Goal: Task Accomplishment & Management: Manage account settings

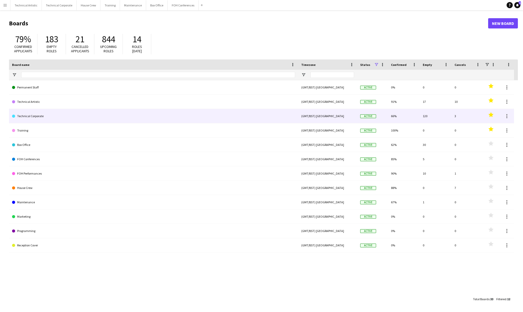
click at [38, 116] on link "Technical Corporate" at bounding box center [153, 116] width 283 height 14
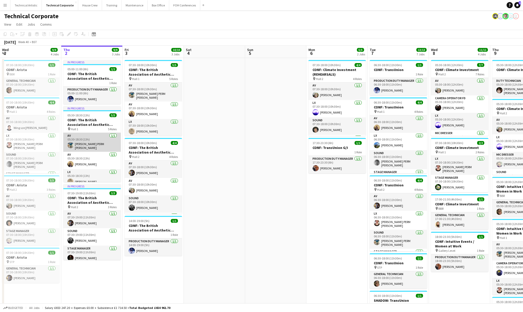
click at [93, 139] on app-card-role "AV [DATE] 05:30-18:30 (13h) [PERSON_NAME] PERM [PERSON_NAME]" at bounding box center [91, 142] width 57 height 19
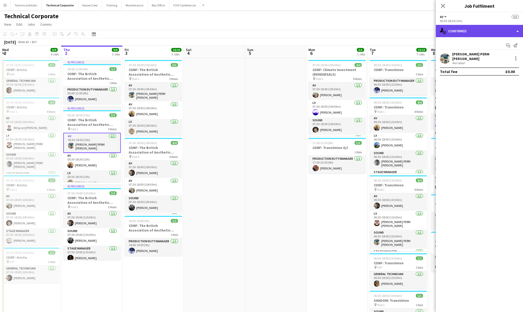
click at [457, 28] on div "single-neutral-actions-check-2 Confirmed" at bounding box center [479, 31] width 87 height 12
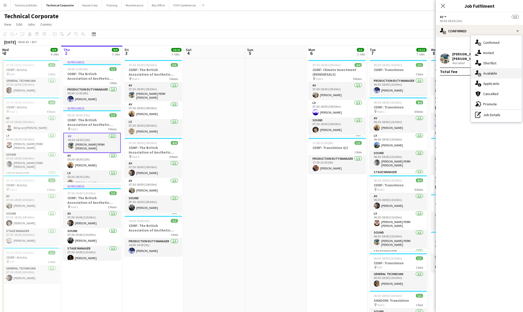
click at [493, 74] on span "Available" at bounding box center [490, 73] width 14 height 5
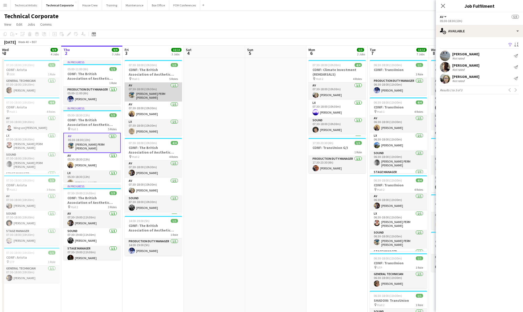
click at [155, 91] on app-card-role "AV [DATE] 07:30-18:00 (10h30m) [PERSON_NAME] PERM [PERSON_NAME]" at bounding box center [153, 92] width 57 height 19
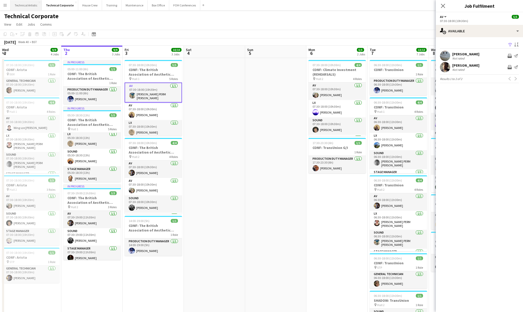
click at [30, 3] on button "Technical Artistic Close" at bounding box center [26, 5] width 31 height 10
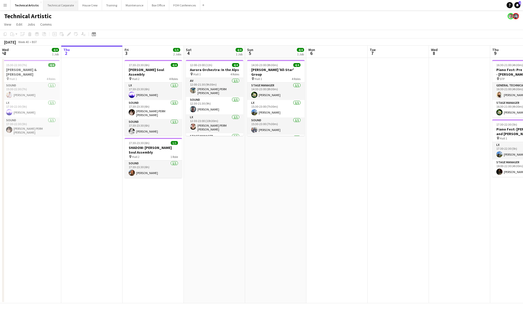
click at [63, 4] on button "Technical Corporate Close" at bounding box center [60, 5] width 35 height 10
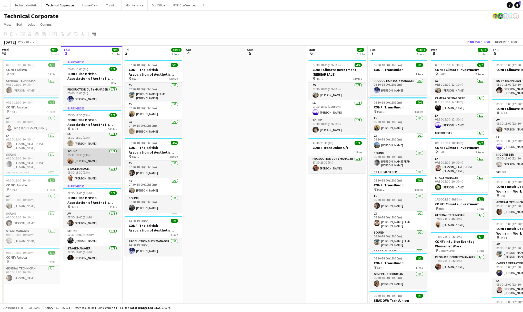
scroll to position [38, 0]
click at [32, 4] on button "Technical Artistic Close" at bounding box center [26, 5] width 31 height 10
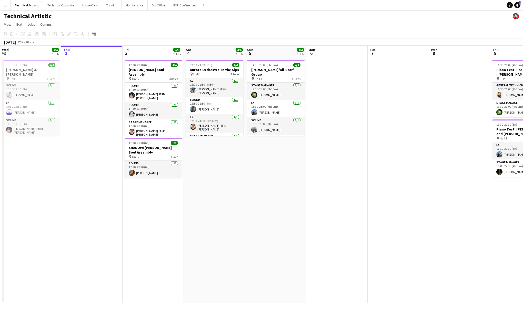
scroll to position [16, 0]
click at [62, 3] on button "Technical Corporate Close" at bounding box center [60, 5] width 35 height 10
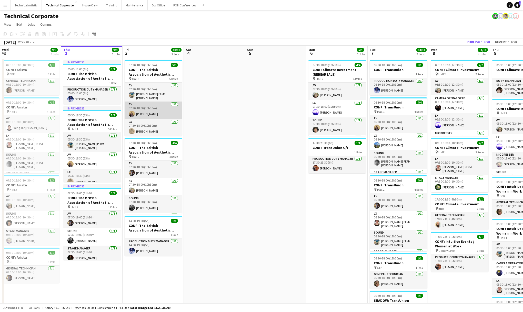
click at [150, 110] on app-card-role "AV [DATE] 07:30-18:00 (10h30m) [PERSON_NAME]" at bounding box center [153, 109] width 57 height 17
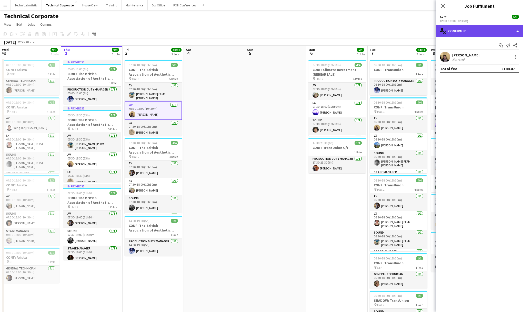
click at [461, 31] on div "single-neutral-actions-check-2 Confirmed" at bounding box center [479, 31] width 87 height 12
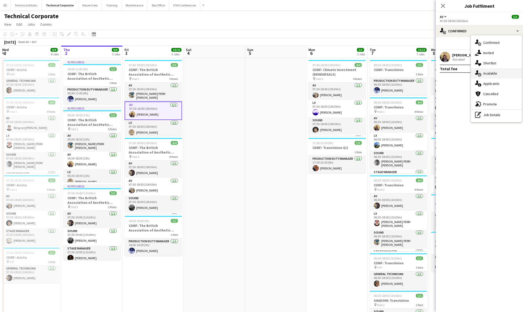
click at [491, 74] on span "Available" at bounding box center [490, 73] width 14 height 5
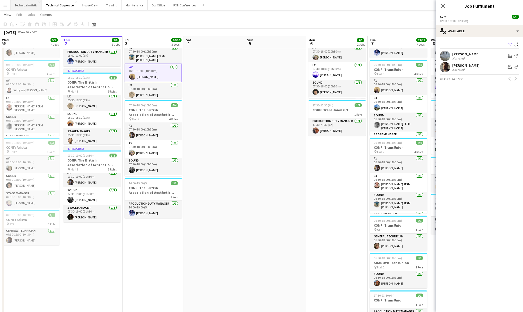
click at [23, 2] on button "Technical Artistic Close" at bounding box center [26, 5] width 31 height 10
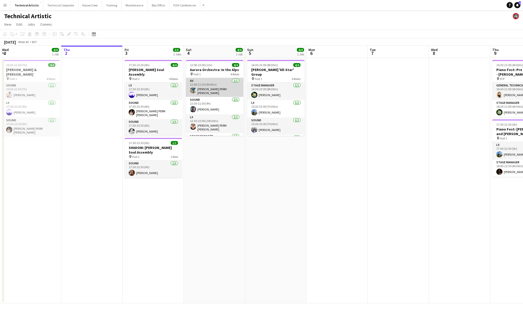
click at [214, 88] on app-card-role "AV [DATE] 12:00-21:30 (9h30m) [PERSON_NAME] PERM [PERSON_NAME]" at bounding box center [214, 87] width 57 height 19
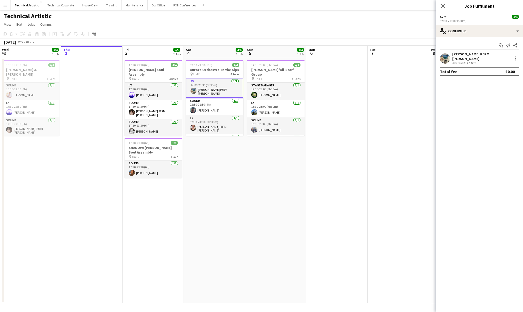
click at [473, 37] on div "Start chat Send notification Share [PERSON_NAME] PERM [PERSON_NAME] Not rated 1…" at bounding box center [479, 58] width 87 height 43
click at [474, 31] on div "single-neutral-actions-check-2 Confirmed" at bounding box center [479, 31] width 87 height 12
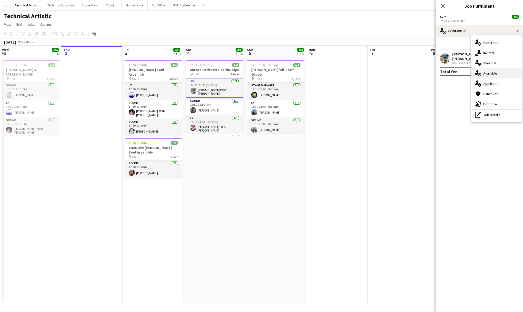
click at [489, 75] on span "Available" at bounding box center [490, 73] width 14 height 5
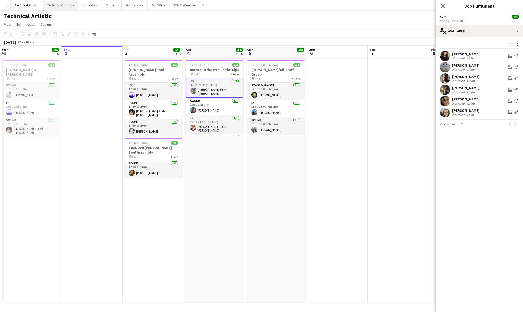
click at [67, 9] on button "Technical Corporate Close" at bounding box center [60, 5] width 35 height 10
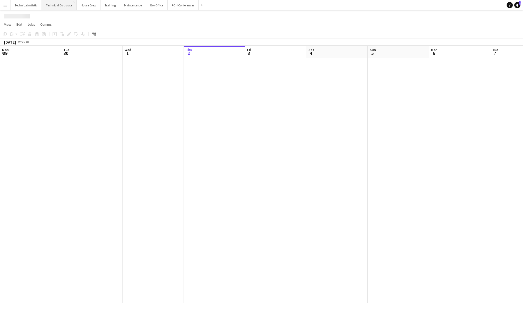
scroll to position [0, 122]
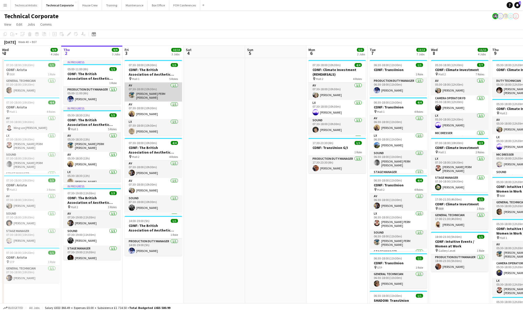
click at [159, 93] on app-card-role "AV [DATE] 07:30-18:00 (10h30m) [PERSON_NAME] PERM [PERSON_NAME]" at bounding box center [153, 92] width 57 height 19
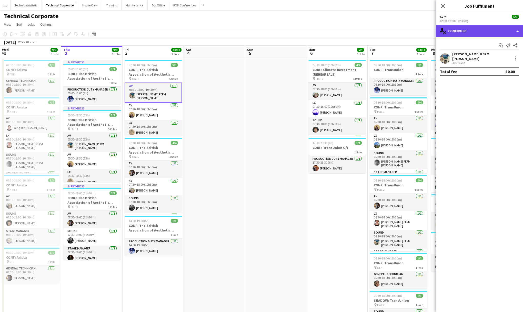
click at [480, 35] on div "single-neutral-actions-check-2 Confirmed" at bounding box center [479, 31] width 87 height 12
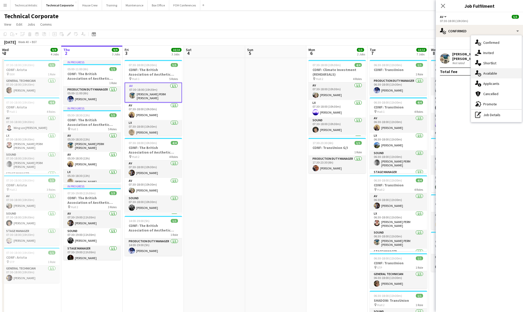
click at [494, 75] on span "Available" at bounding box center [490, 73] width 14 height 5
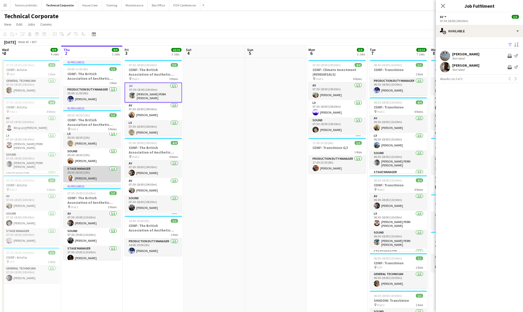
scroll to position [38, 0]
click at [443, 6] on icon at bounding box center [443, 6] width 4 height 4
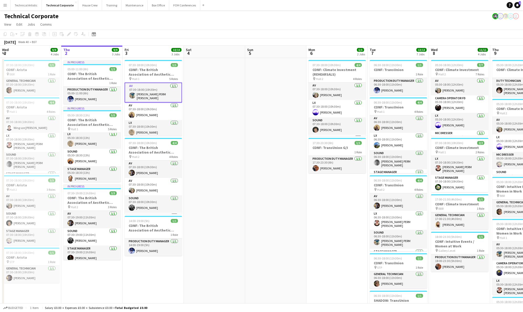
click at [399, 4] on app-navbar "Menu Boards Boards Boards All jobs Status Workforce Workforce My Workforce Recr…" at bounding box center [261, 5] width 523 height 10
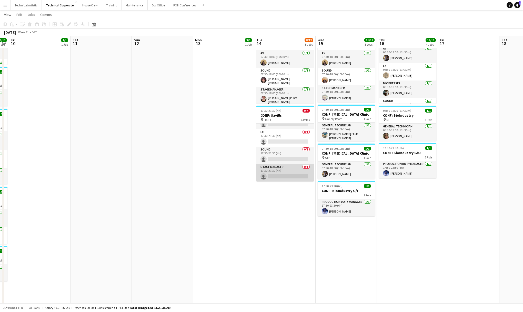
scroll to position [12, 0]
click at [287, 168] on app-card-role "Stage Manager 0/1 17:30-21:30 (4h) single-neutral-actions" at bounding box center [284, 172] width 57 height 17
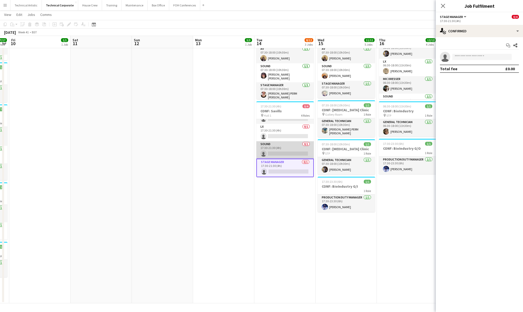
scroll to position [13, 0]
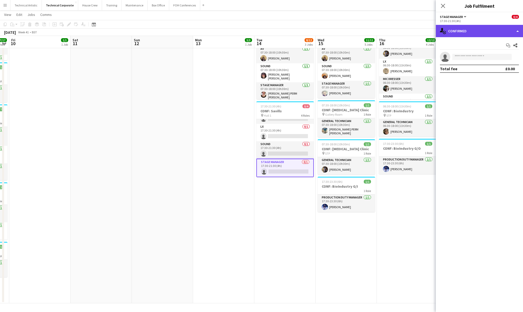
click at [470, 35] on div "single-neutral-actions-check-2 Confirmed" at bounding box center [479, 31] width 87 height 12
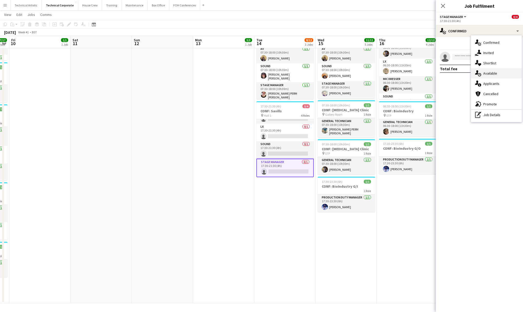
click at [493, 73] on span "Available" at bounding box center [490, 73] width 14 height 5
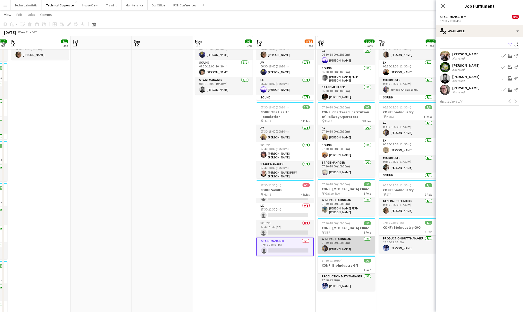
scroll to position [32, 0]
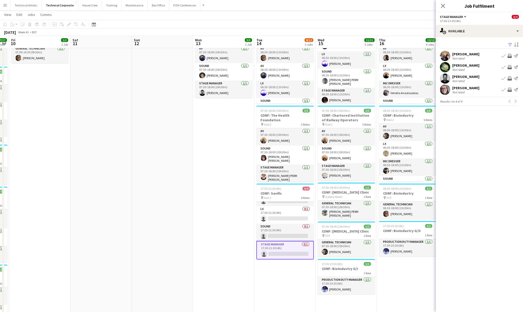
click at [511, 67] on app-icon "Invite crew" at bounding box center [509, 67] width 4 height 4
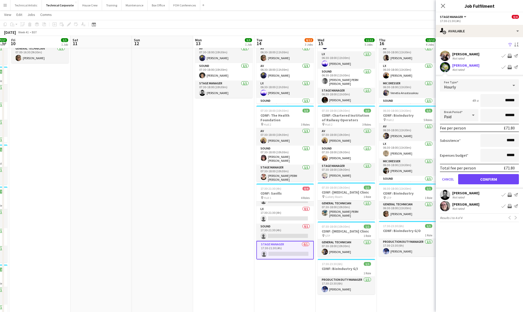
click at [493, 177] on button "Confirm" at bounding box center [488, 179] width 61 height 10
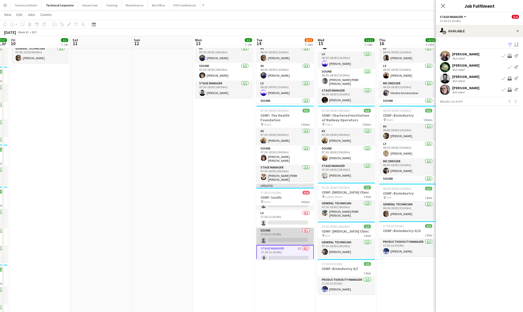
scroll to position [0, 0]
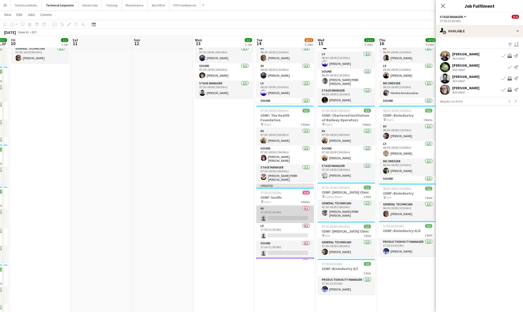
click at [289, 212] on app-card-role "AV 0/1 17:30-21:30 (4h) single-neutral-actions" at bounding box center [284, 214] width 57 height 17
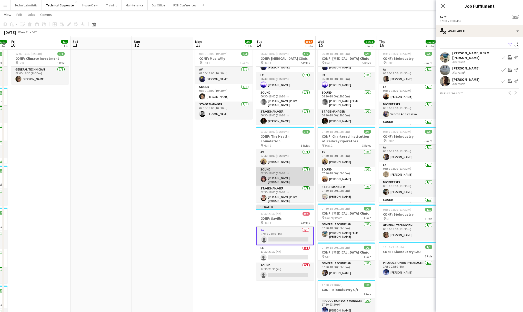
scroll to position [21, 0]
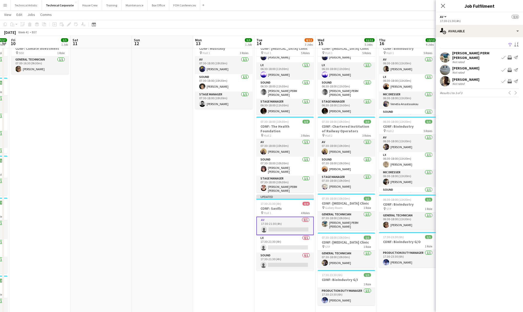
click at [218, 138] on app-date-cell "07:30-18:00 (10h30m) 3/3 CONF: MusicAlly pin Hall 1 3 Roles AV [DATE] 07:30-18:…" at bounding box center [223, 217] width 61 height 360
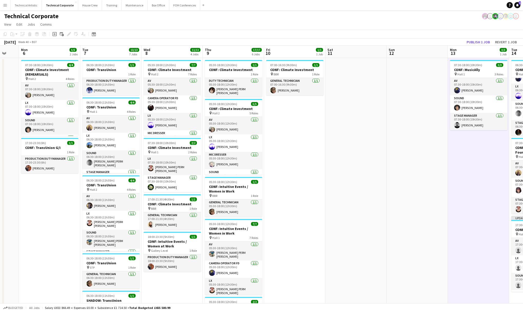
scroll to position [0, 104]
click at [24, 6] on button "Technical Artistic Close" at bounding box center [26, 5] width 31 height 10
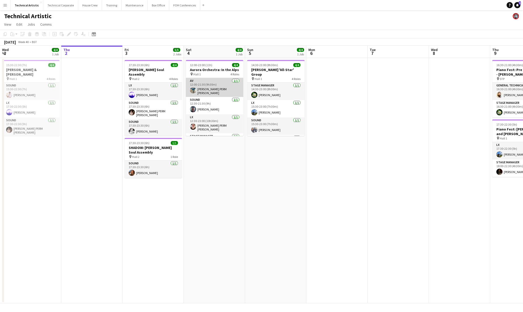
click at [217, 85] on app-card-role "AV [DATE] 12:00-21:30 (9h30m) [PERSON_NAME] PERM [PERSON_NAME]" at bounding box center [214, 87] width 57 height 19
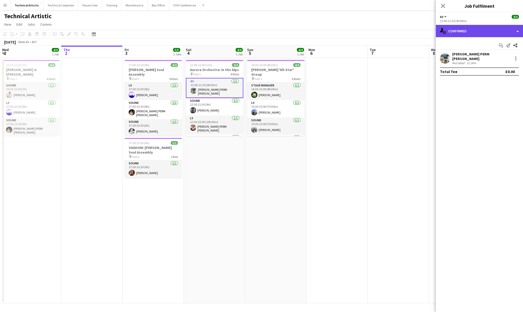
click at [486, 31] on div "single-neutral-actions-check-2 Confirmed" at bounding box center [479, 31] width 87 height 12
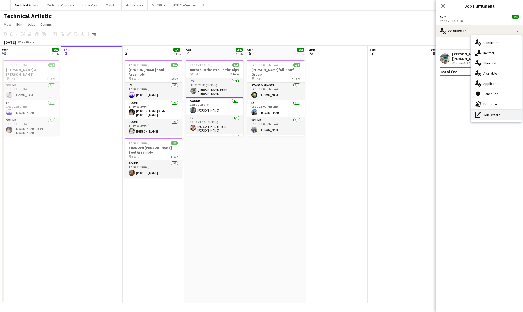
click at [489, 114] on div "pen-write Job Details" at bounding box center [496, 115] width 51 height 10
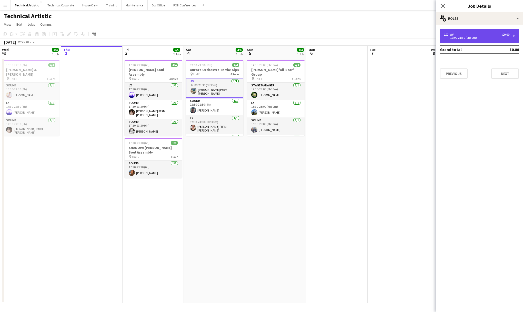
click at [473, 38] on div "12:00-21:30 (9h30m)" at bounding box center [476, 37] width 65 height 3
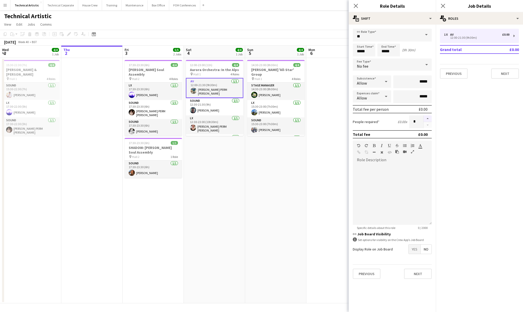
click at [429, 118] on button "button" at bounding box center [427, 118] width 8 height 7
type input "*"
click at [239, 153] on app-date-cell "12:00-23:00 (11h) 4/4 Aurora Orchestra: In the Alps pin Hall 1 4 Roles AV [DATE…" at bounding box center [214, 180] width 61 height 245
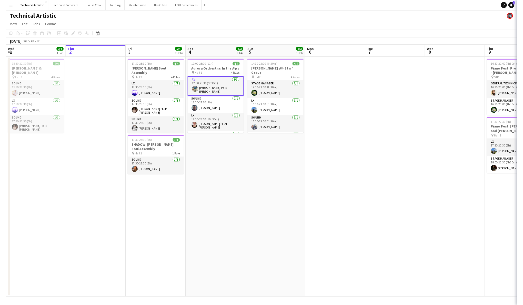
scroll to position [0, 123]
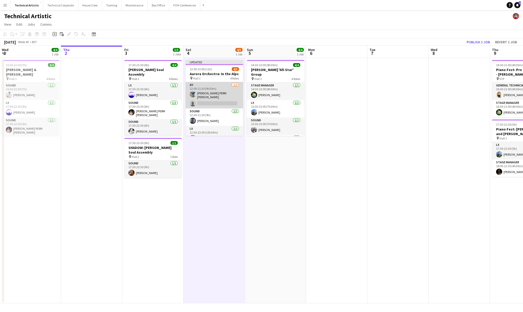
click at [218, 97] on app-card-role "AV [DATE] 12:00-21:30 (9h30m) [PERSON_NAME] PERM [PERSON_NAME] single-neutral-a…" at bounding box center [214, 95] width 57 height 26
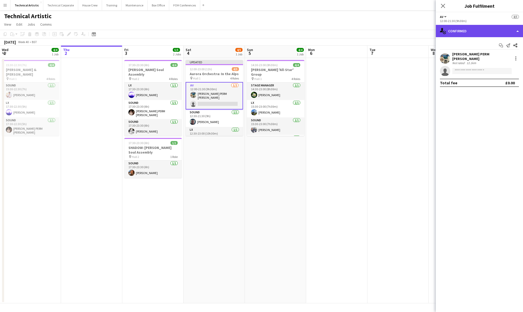
click at [474, 30] on div "single-neutral-actions-check-2 Confirmed" at bounding box center [479, 31] width 87 height 12
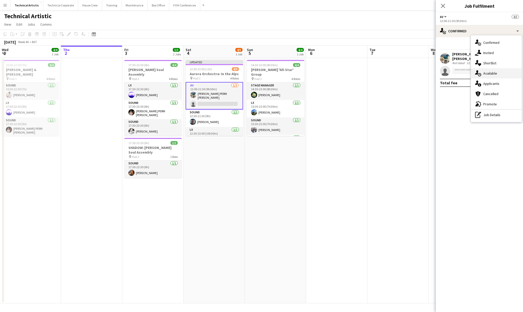
click at [492, 75] on span "Available" at bounding box center [490, 73] width 14 height 5
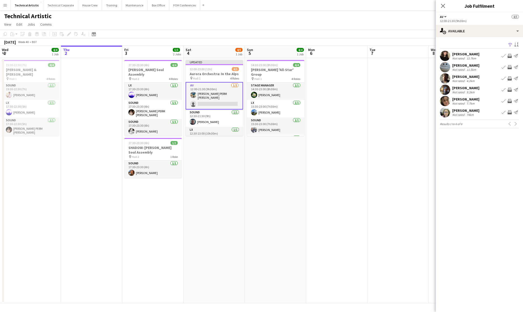
click at [510, 89] on app-icon "Invite crew" at bounding box center [509, 90] width 4 height 4
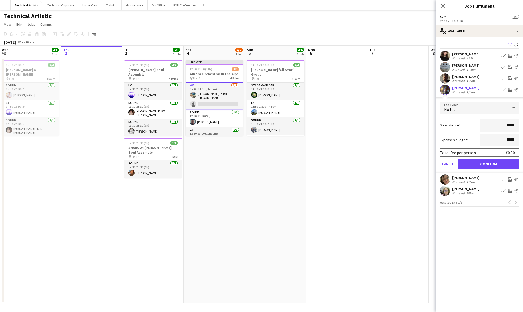
click at [498, 109] on div "No fee" at bounding box center [474, 108] width 69 height 12
click at [230, 165] on div at bounding box center [261, 156] width 523 height 312
click at [223, 98] on app-card-role "AV [DATE] 12:00-21:30 (9h30m) [PERSON_NAME] PERM [PERSON_NAME] single-neutral-a…" at bounding box center [214, 95] width 57 height 27
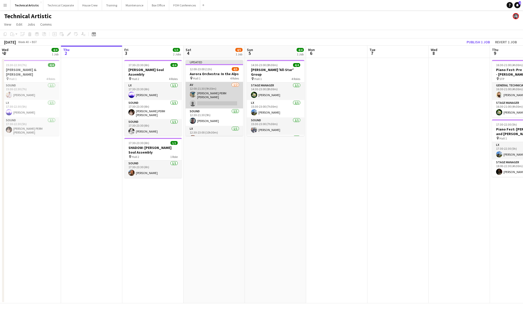
click at [223, 98] on app-card-role "AV [DATE] 12:00-21:30 (9h30m) [PERSON_NAME] PERM [PERSON_NAME] single-neutral-a…" at bounding box center [214, 95] width 57 height 26
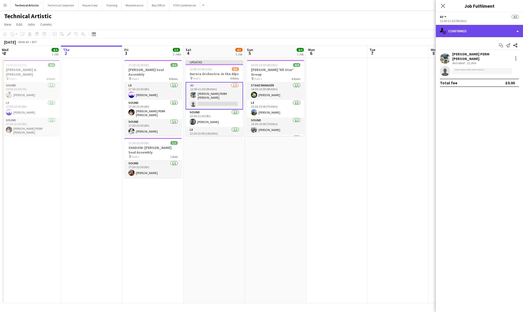
click at [475, 32] on div "single-neutral-actions-check-2 Confirmed" at bounding box center [479, 31] width 87 height 12
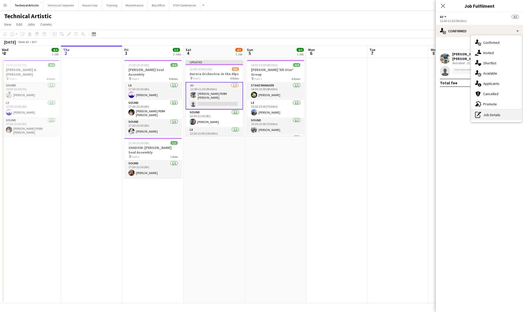
click at [490, 116] on div "pen-write Job Details" at bounding box center [496, 115] width 51 height 10
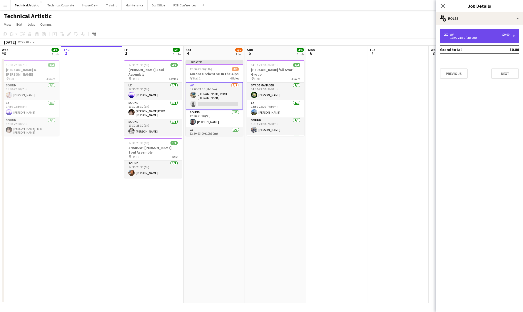
click at [473, 40] on div "2 x AV £0.00 12:00-21:30 (9h30m)" at bounding box center [479, 36] width 79 height 14
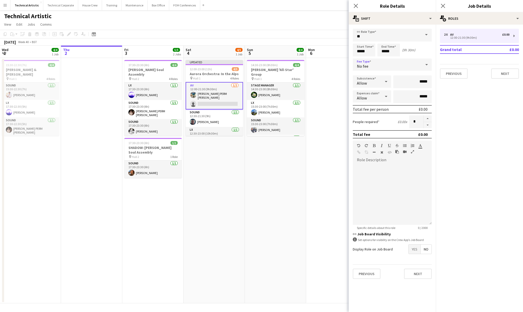
click at [403, 63] on div "No fee" at bounding box center [387, 64] width 69 height 12
click at [408, 119] on span "Default Hourly Fee 1" at bounding box center [392, 117] width 71 height 5
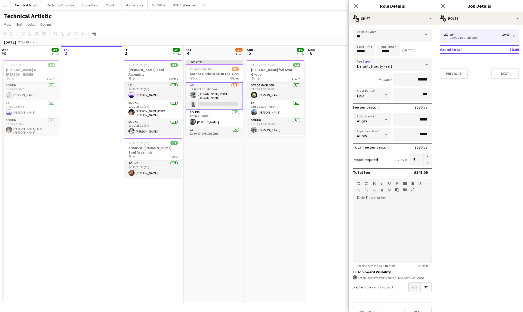
click at [209, 157] on app-date-cell "Updated 12:00-23:00 (11h) 4/5 Aurora Orchestra: In the Alps pin Hall 1 4 Roles …" at bounding box center [213, 180] width 61 height 245
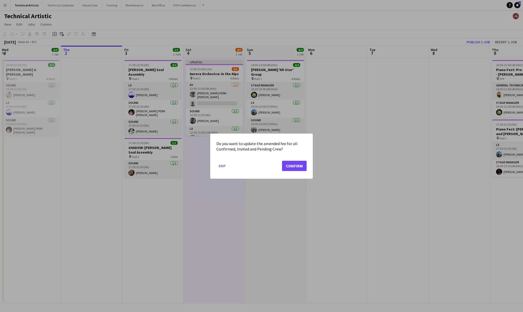
click at [301, 165] on button "Confirm" at bounding box center [294, 165] width 25 height 10
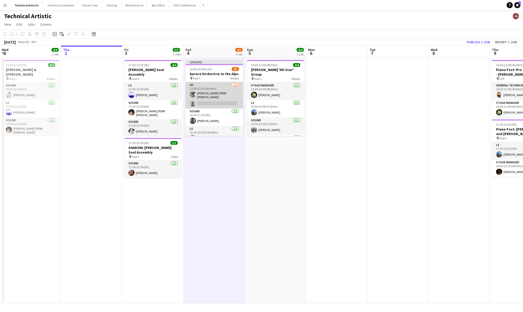
click at [215, 96] on app-card-role "AV [DATE] 12:00-21:30 (9h30m) [PERSON_NAME] PERM [PERSON_NAME] single-neutral-a…" at bounding box center [214, 95] width 57 height 26
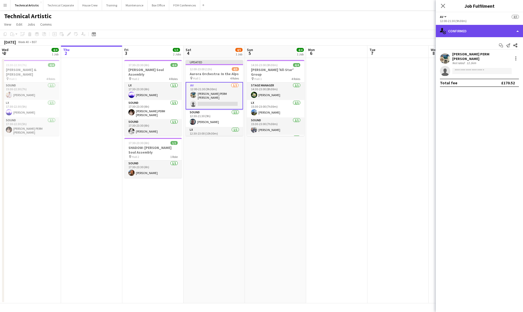
click at [490, 34] on div "single-neutral-actions-check-2 Confirmed" at bounding box center [479, 31] width 87 height 12
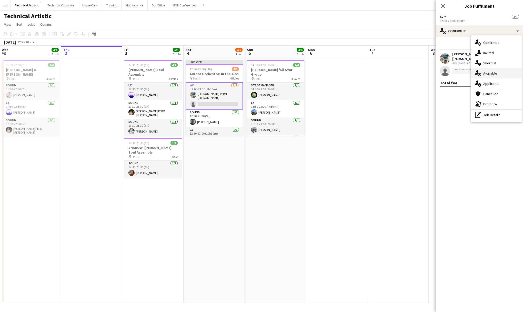
click at [496, 73] on span "Available" at bounding box center [490, 73] width 14 height 5
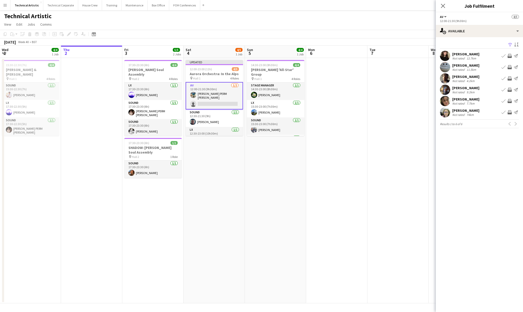
click at [509, 89] on app-icon "Invite crew" at bounding box center [509, 90] width 4 height 4
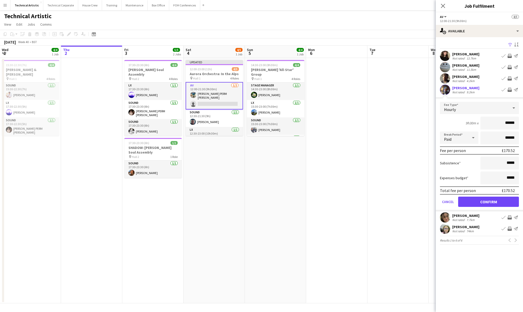
click at [508, 202] on button "Confirm" at bounding box center [488, 202] width 61 height 10
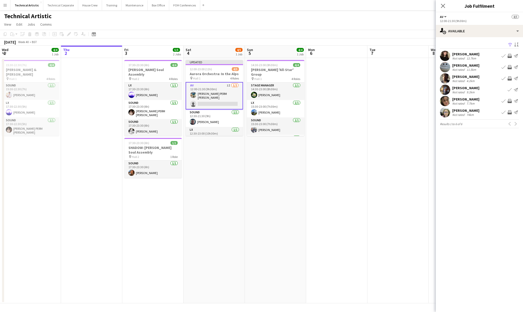
click at [509, 102] on app-icon "Invite crew" at bounding box center [509, 101] width 4 height 4
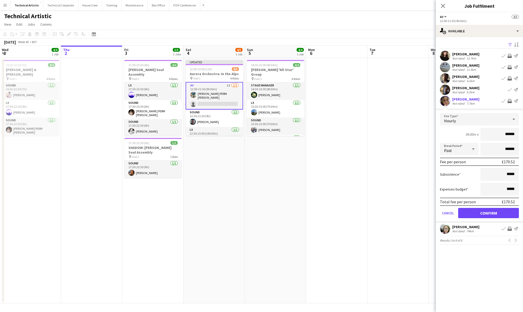
click at [493, 217] on button "Confirm" at bounding box center [488, 213] width 61 height 10
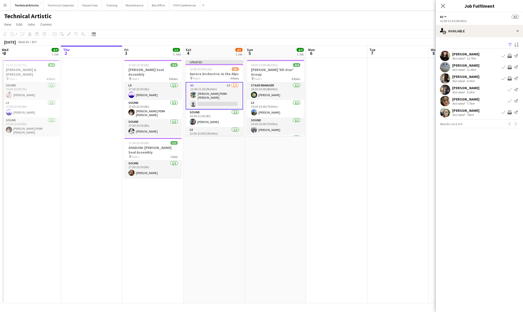
click at [219, 151] on app-date-cell "Updated 12:00-23:00 (11h) 4/5 Aurora Orchestra: In the Alps pin Hall 1 4 Roles …" at bounding box center [213, 180] width 61 height 245
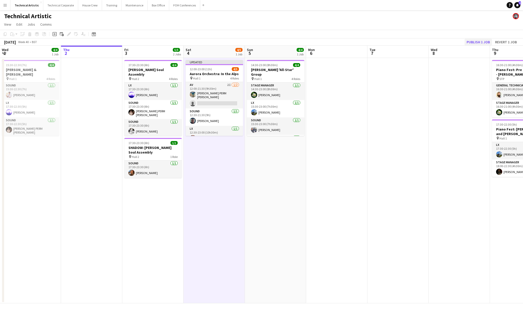
click at [477, 41] on button "Publish 1 job" at bounding box center [477, 42] width 27 height 7
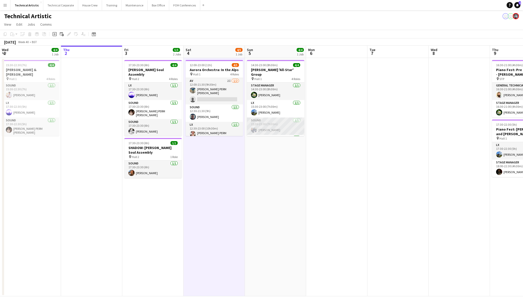
scroll to position [0, 0]
click at [282, 148] on app-date-cell "14:30-23:00 (8h30m) 4/4 [PERSON_NAME] 'All-Star' Group pin Hall 1 4 Roles Stage…" at bounding box center [275, 177] width 61 height 238
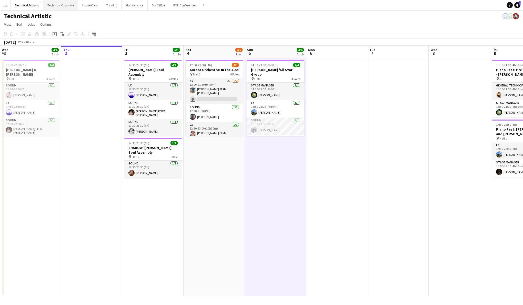
click at [64, 4] on button "Technical Corporate Close" at bounding box center [60, 5] width 35 height 10
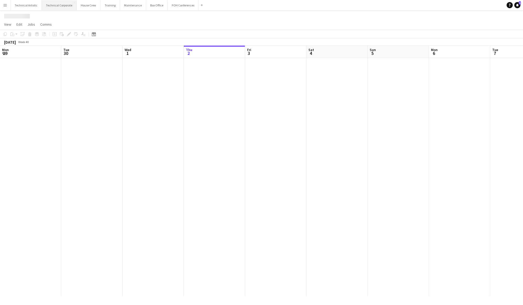
scroll to position [0, 122]
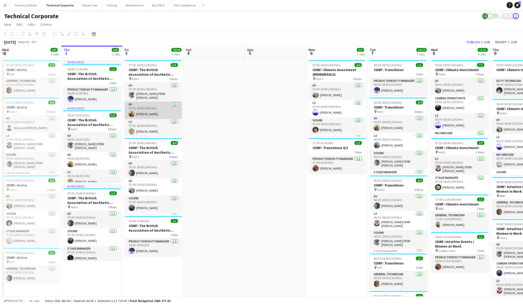
click at [165, 114] on app-card-role "AV [DATE] 07:30-18:00 (10h30m) [PERSON_NAME]" at bounding box center [153, 109] width 57 height 17
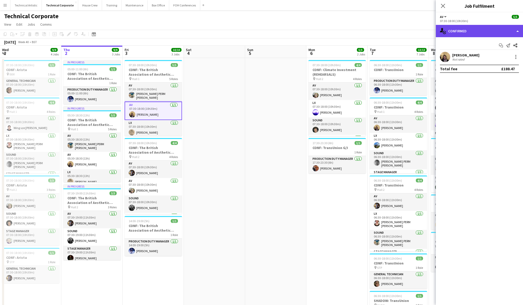
click at [469, 32] on div "single-neutral-actions-check-2 Confirmed" at bounding box center [479, 31] width 87 height 12
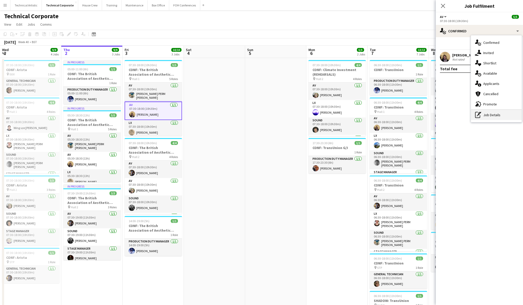
click at [499, 114] on div "pen-write Job Details" at bounding box center [496, 115] width 51 height 10
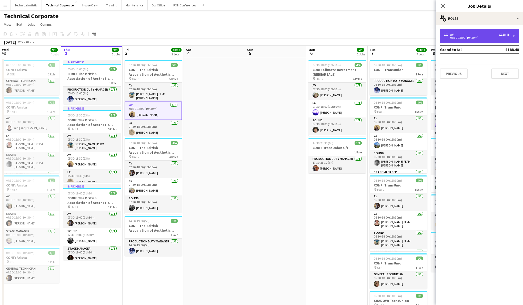
click at [478, 35] on div "1 x AV £188.48" at bounding box center [476, 35] width 65 height 4
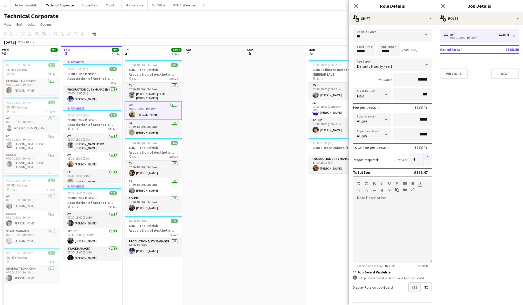
click at [427, 156] on button "button" at bounding box center [427, 156] width 8 height 7
type input "*"
click at [211, 97] on app-date-cell at bounding box center [214, 238] width 61 height 360
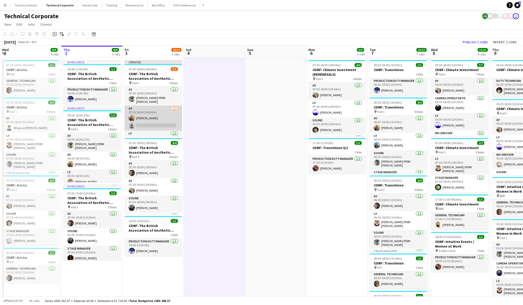
click at [161, 117] on app-card-role "AV [DATE] 07:30-18:00 (10h30m) [PERSON_NAME] single-neutral-actions" at bounding box center [153, 118] width 57 height 25
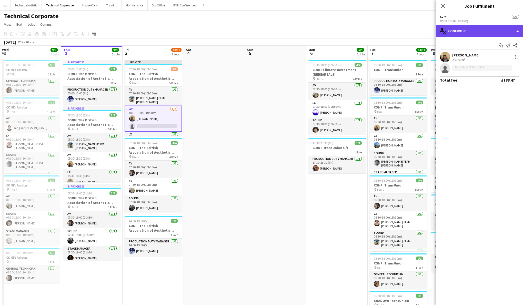
click at [478, 33] on div "single-neutral-actions-check-2 Confirmed" at bounding box center [479, 31] width 87 height 12
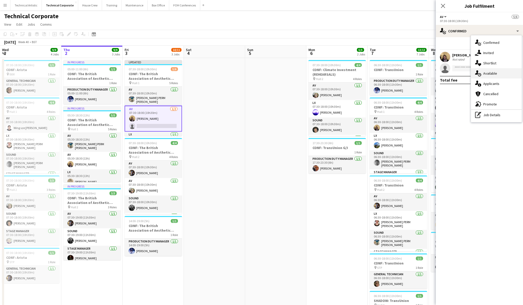
click at [494, 74] on span "Available" at bounding box center [490, 73] width 14 height 5
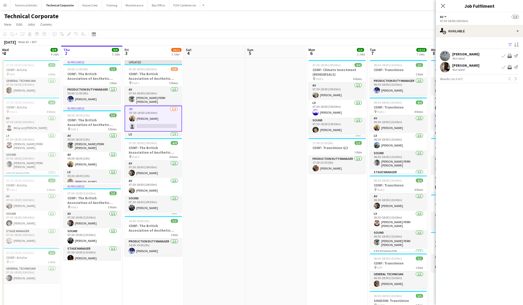
click at [510, 56] on app-icon "Invite crew" at bounding box center [509, 56] width 4 height 4
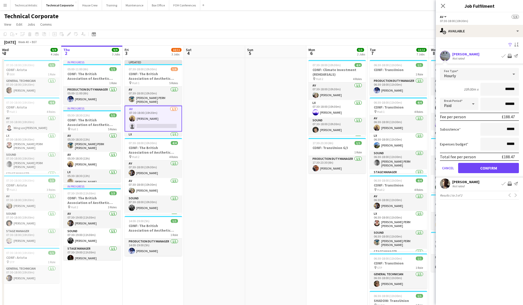
click at [507, 166] on button "Confirm" at bounding box center [488, 168] width 61 height 10
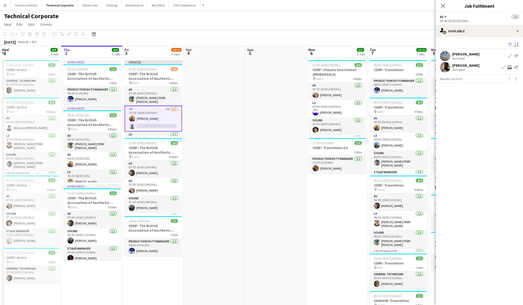
click at [509, 68] on app-icon "Invite crew" at bounding box center [509, 67] width 4 height 4
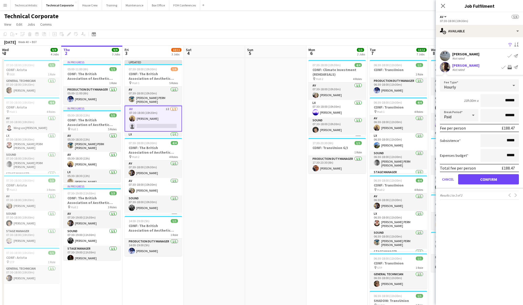
click at [510, 181] on button "Confirm" at bounding box center [488, 179] width 61 height 10
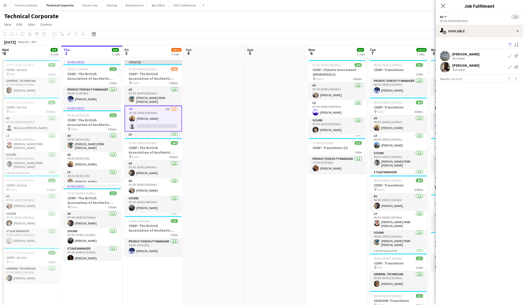
click at [170, 116] on app-card-role "AV 2I [DATE] 07:30-18:00 (10h30m) [PERSON_NAME] single-neutral-actions" at bounding box center [153, 119] width 57 height 26
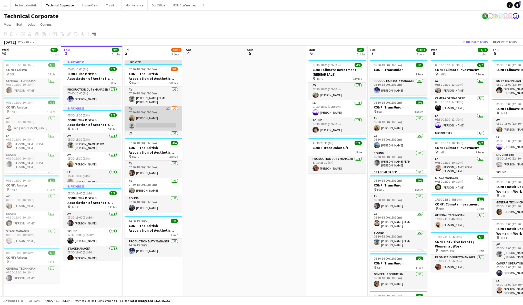
click at [160, 120] on app-card-role "AV 2I [DATE] 07:30-18:00 (10h30m) [PERSON_NAME] single-neutral-actions" at bounding box center [153, 118] width 57 height 25
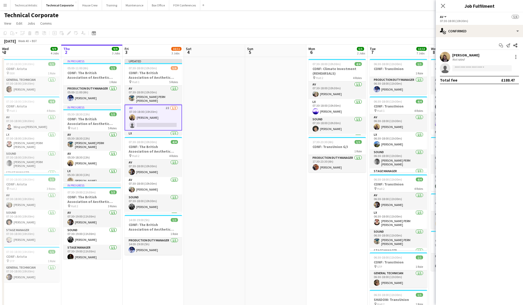
scroll to position [1, 0]
drag, startPoint x: 371, startPoint y: 34, endPoint x: 292, endPoint y: 36, distance: 79.2
click at [292, 36] on app-toolbar "Copy Paste Paste Command V Paste with crew Command Shift V Paste linked Job [GE…" at bounding box center [261, 33] width 523 height 9
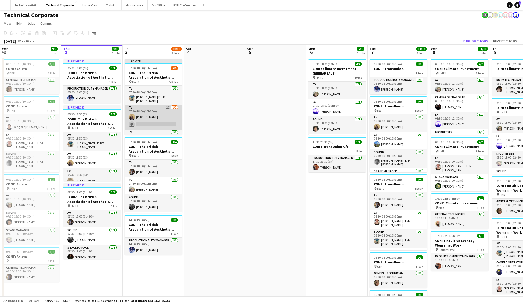
click at [166, 118] on app-card-role "AV 2I [DATE] 07:30-18:00 (10h30m) [PERSON_NAME] single-neutral-actions" at bounding box center [153, 117] width 57 height 25
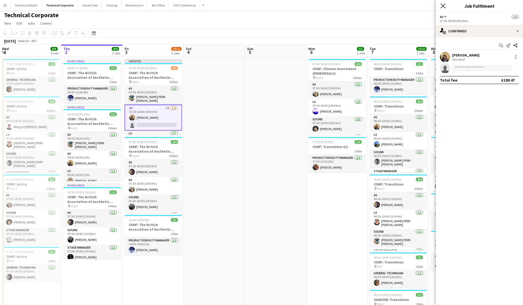
click at [443, 6] on icon at bounding box center [442, 5] width 5 height 5
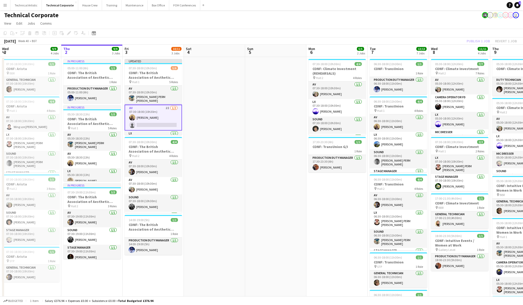
click at [477, 39] on div "Publish 1 job Revert 1 job" at bounding box center [491, 41] width 63 height 7
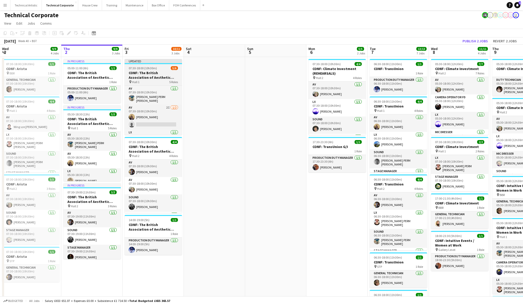
click at [157, 61] on div "Updated" at bounding box center [153, 61] width 57 height 4
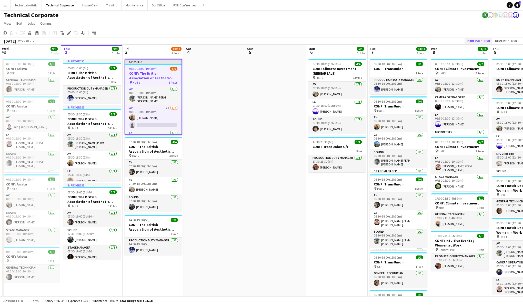
click at [479, 41] on button "Publish 1 job" at bounding box center [477, 41] width 27 height 7
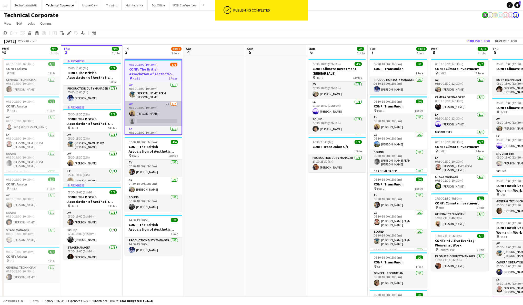
click at [152, 112] on app-card-role "AV 2I [DATE] 07:30-18:00 (10h30m) [PERSON_NAME] single-neutral-actions" at bounding box center [153, 113] width 56 height 25
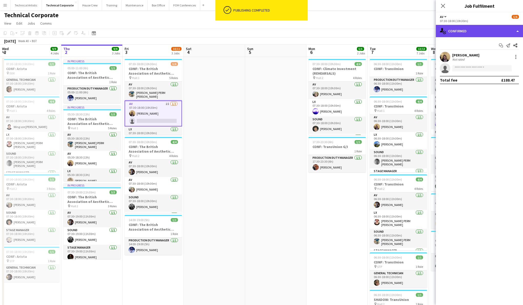
click at [476, 29] on div "single-neutral-actions-check-2 Confirmed" at bounding box center [479, 31] width 87 height 12
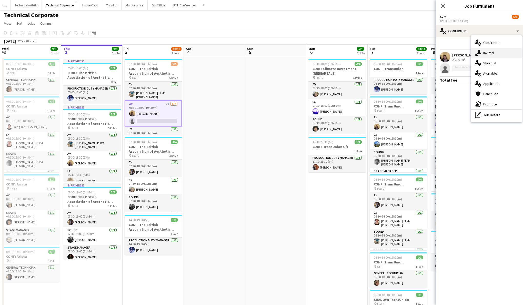
click at [495, 54] on div "single-neutral-actions-share-1 Invited" at bounding box center [496, 53] width 51 height 10
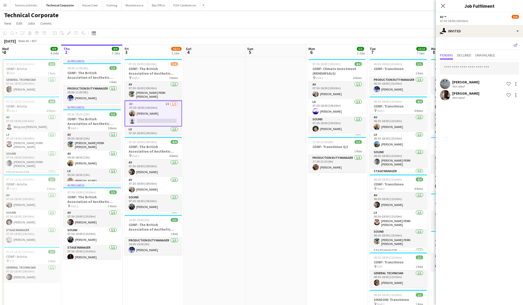
click at [517, 45] on icon "Send notification" at bounding box center [515, 45] width 4 height 4
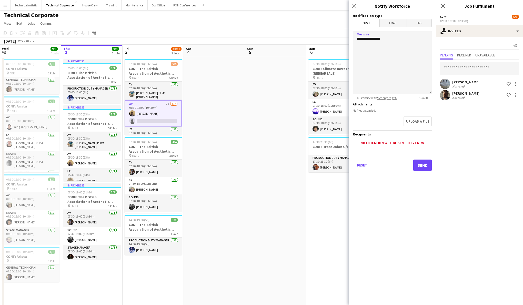
click at [392, 40] on textarea "**********" at bounding box center [392, 62] width 79 height 63
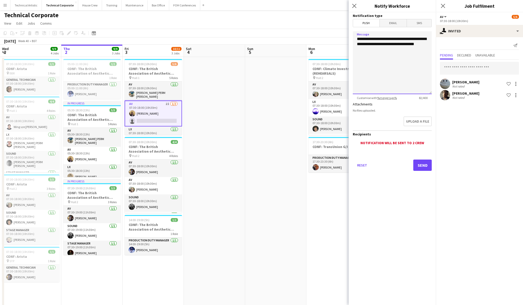
type textarea "**********"
click at [424, 162] on button "Send" at bounding box center [422, 164] width 18 height 11
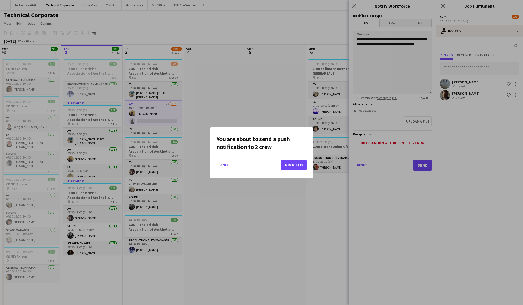
click at [294, 167] on button "Proceed" at bounding box center [293, 165] width 25 height 10
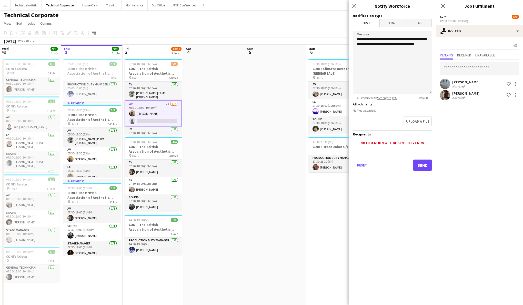
scroll to position [1, 0]
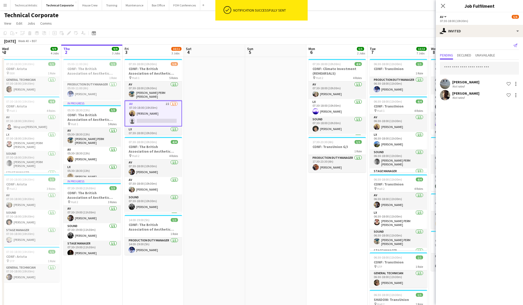
click at [515, 45] on icon "Send notification" at bounding box center [515, 45] width 4 height 4
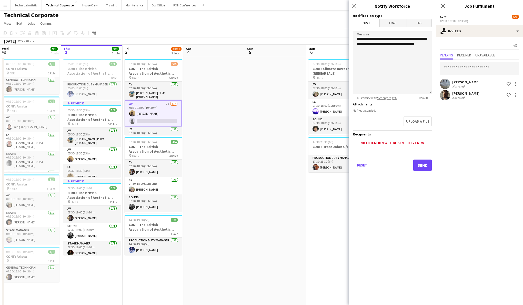
click at [418, 25] on span "SMS" at bounding box center [419, 23] width 25 height 8
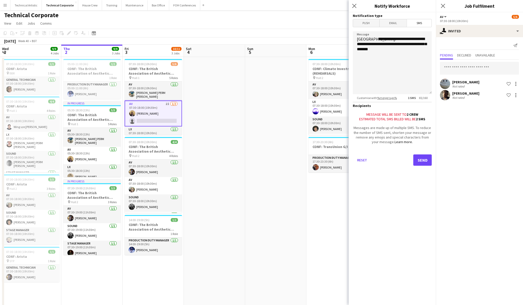
click at [422, 159] on button "Send" at bounding box center [422, 159] width 18 height 11
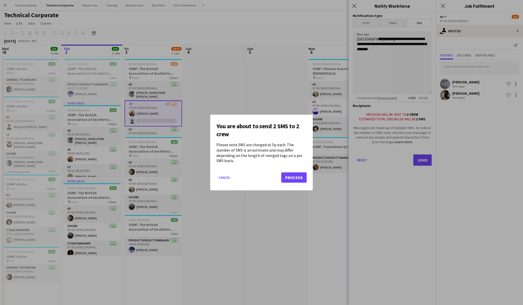
scroll to position [0, 0]
click at [292, 173] on button "Proceed" at bounding box center [293, 177] width 25 height 10
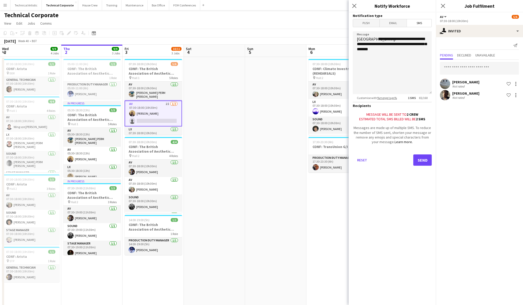
scroll to position [1, 0]
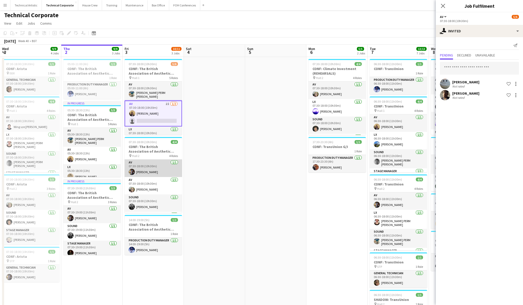
click at [156, 172] on app-card-role "AV [DATE] 07:30-18:00 (10h30m) [PERSON_NAME]" at bounding box center [153, 167] width 57 height 17
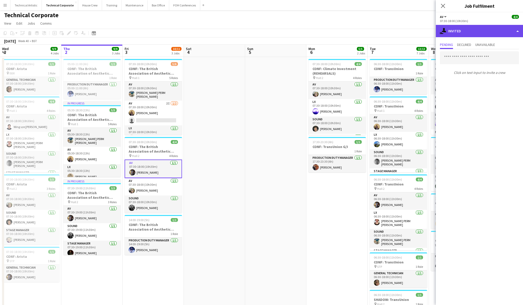
click at [472, 31] on div "single-neutral-actions-share-1 Invited" at bounding box center [479, 31] width 87 height 12
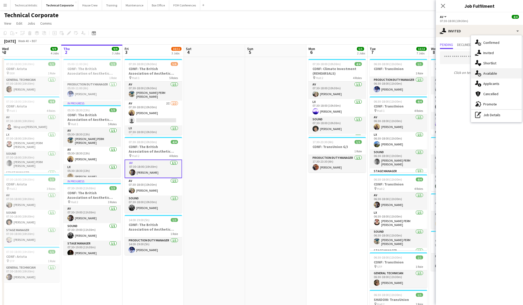
click at [492, 73] on span "Available" at bounding box center [490, 73] width 14 height 5
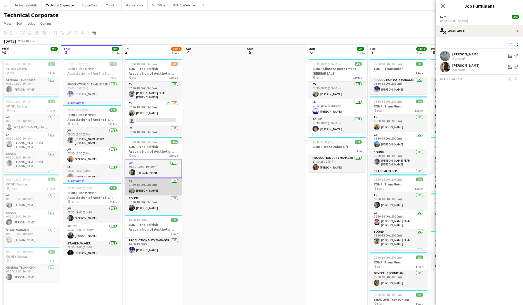
click at [146, 189] on app-card-role "AV [DATE] 07:30-18:00 (10h30m) [PERSON_NAME]" at bounding box center [153, 186] width 57 height 17
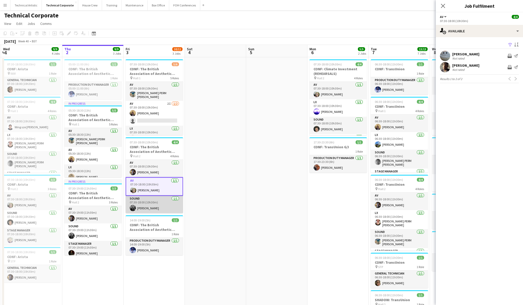
scroll to position [0, 0]
click at [222, 80] on app-date-cell at bounding box center [215, 237] width 61 height 360
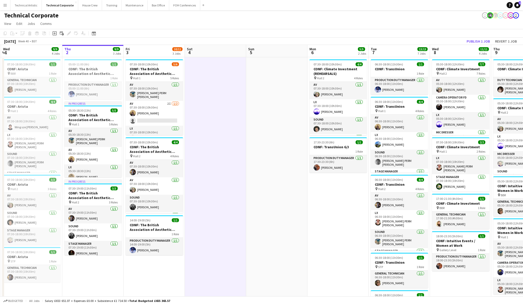
click at [165, 50] on app-board-header-date "Fri 3 10/11 3 Jobs" at bounding box center [154, 51] width 61 height 12
